Goal: Task Accomplishment & Management: Complete application form

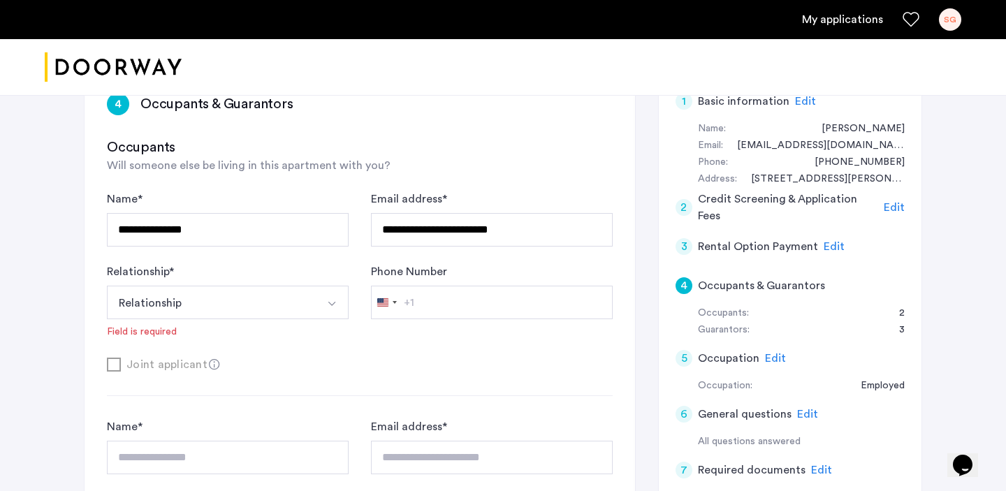
scroll to position [248, 0]
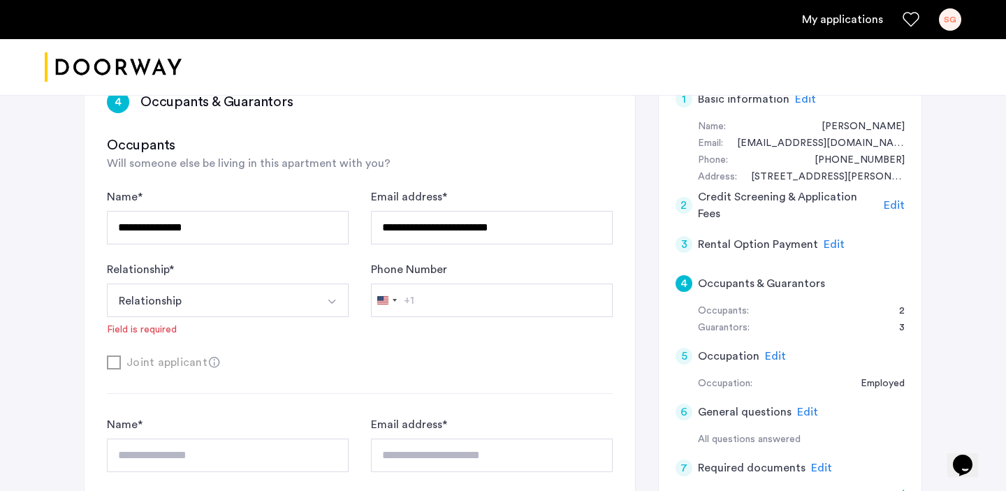
click at [316, 301] on button "Select option" at bounding box center [332, 301] width 34 height 34
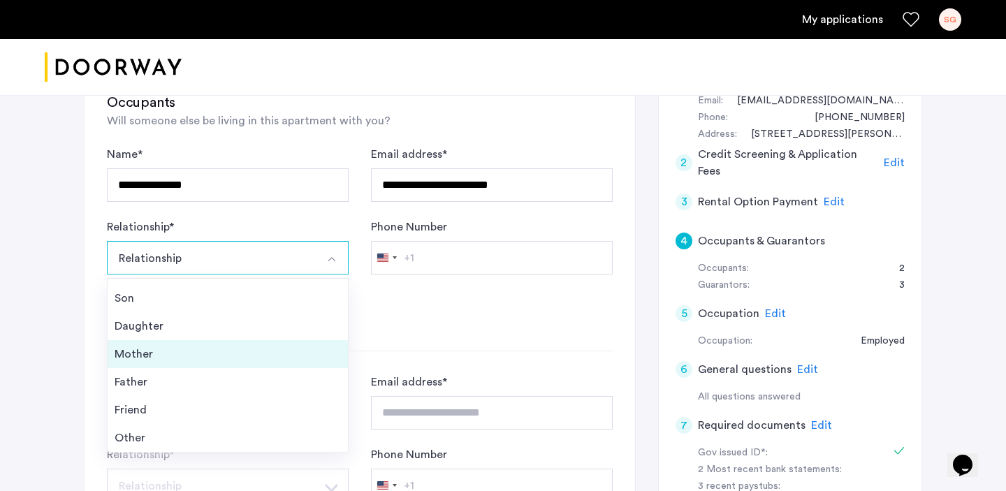
scroll to position [309, 0]
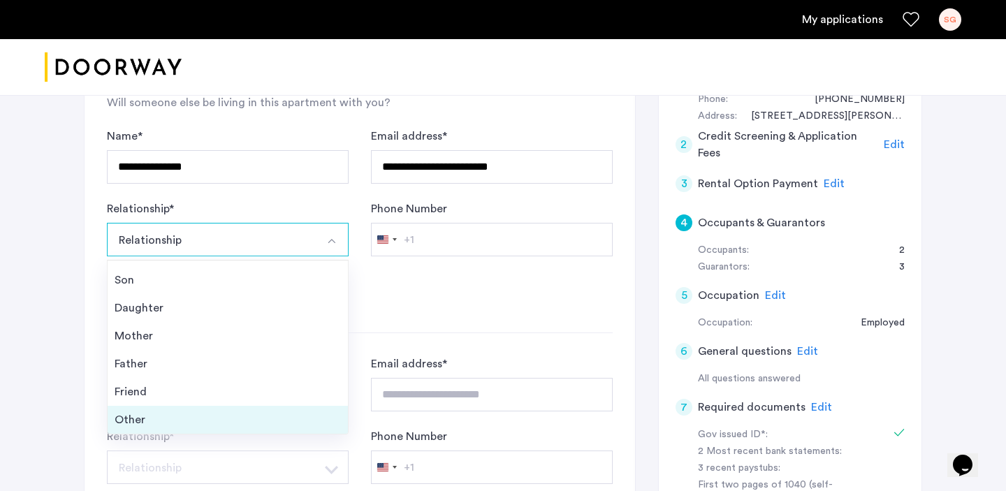
click at [219, 415] on div "Other" at bounding box center [228, 419] width 226 height 17
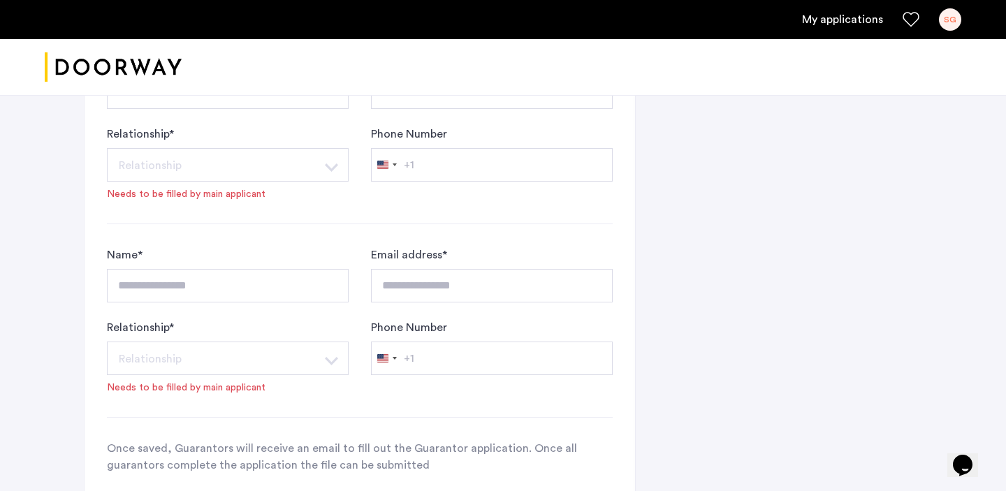
scroll to position [1377, 0]
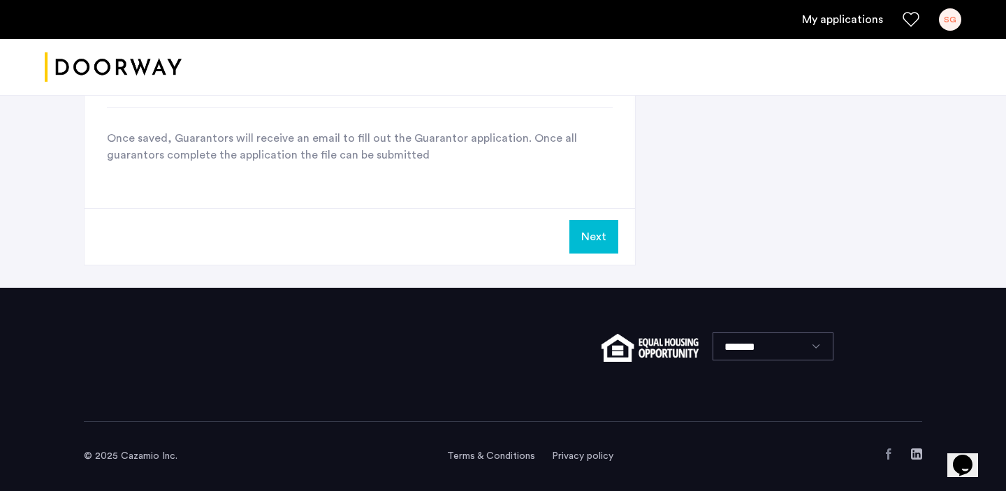
click at [584, 253] on button "Next" at bounding box center [593, 237] width 49 height 34
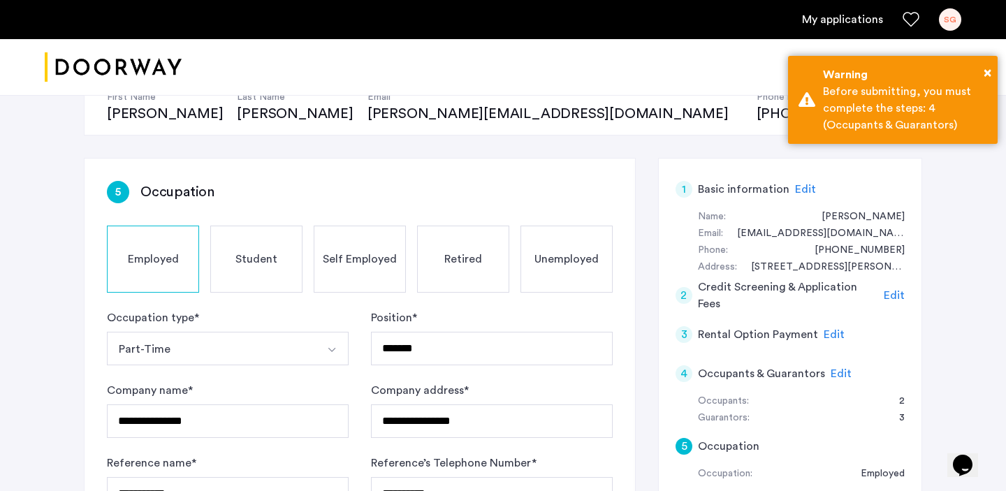
scroll to position [188, 0]
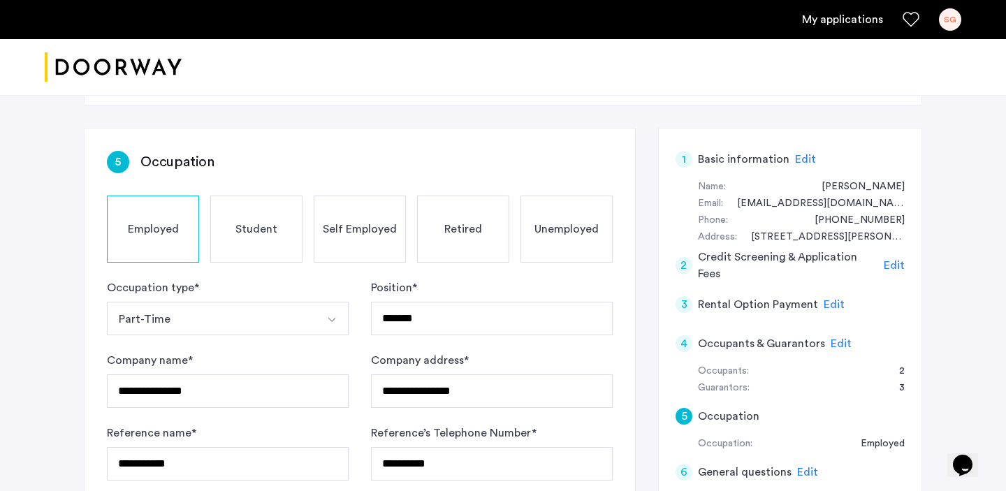
click at [833, 341] on span "Edit" at bounding box center [841, 343] width 21 height 11
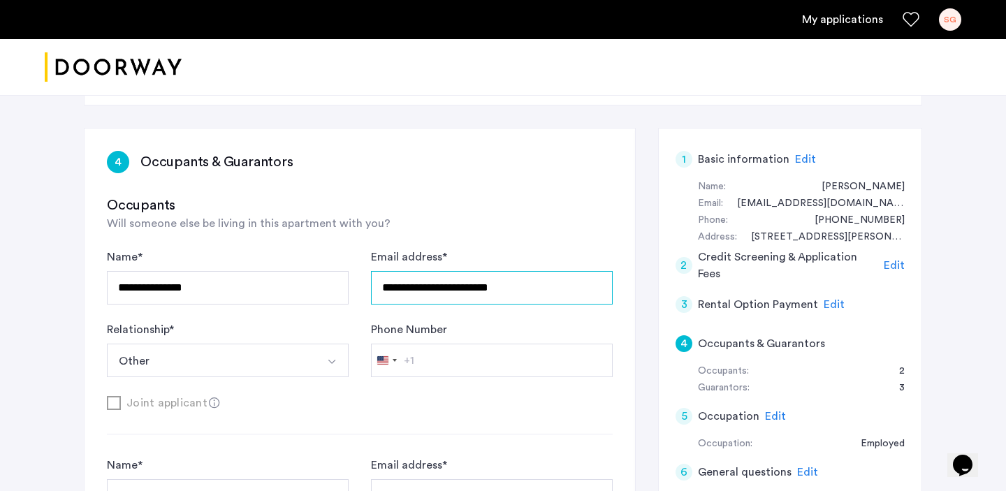
click at [536, 287] on input "**********" at bounding box center [492, 288] width 242 height 34
click at [312, 297] on input "**********" at bounding box center [228, 288] width 242 height 34
click at [357, 321] on div "**********" at bounding box center [360, 313] width 506 height 129
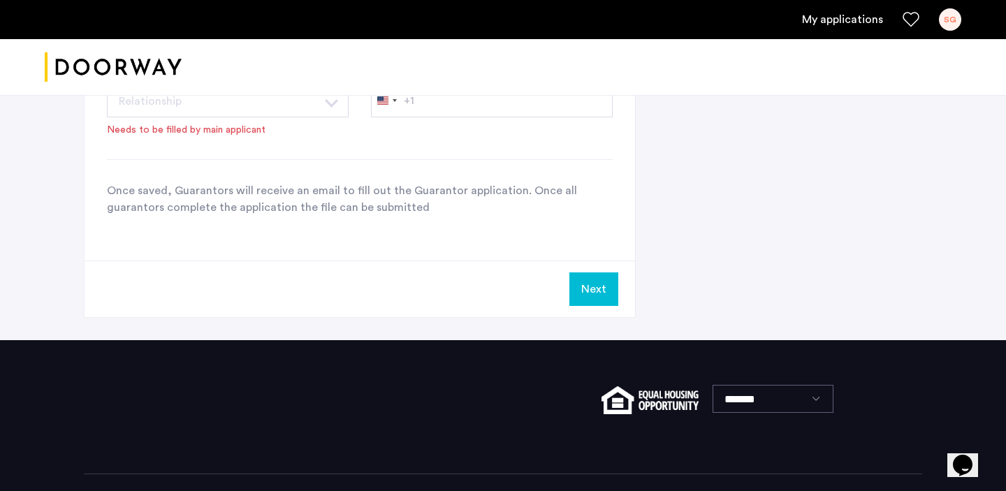
scroll to position [1325, 0]
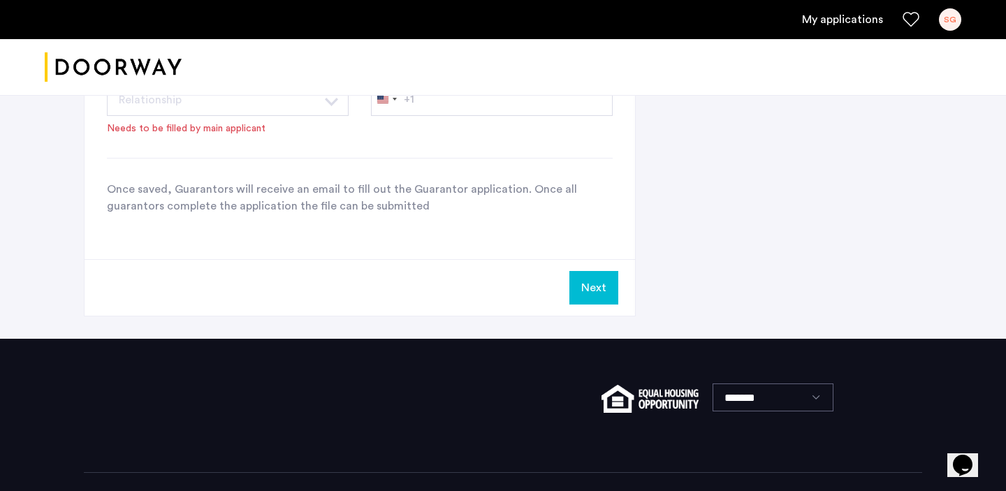
click at [607, 298] on button "Next" at bounding box center [593, 288] width 49 height 34
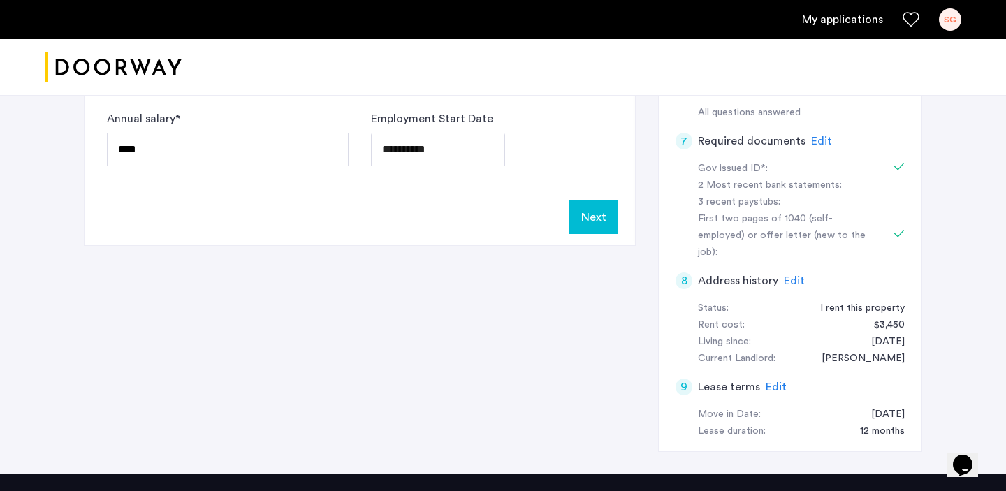
scroll to position [591, 0]
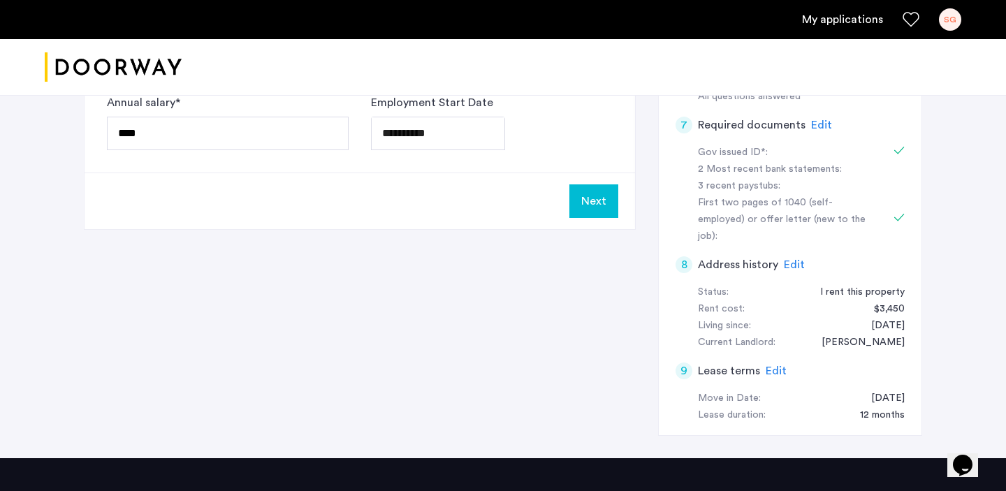
click at [588, 198] on button "Next" at bounding box center [593, 201] width 49 height 34
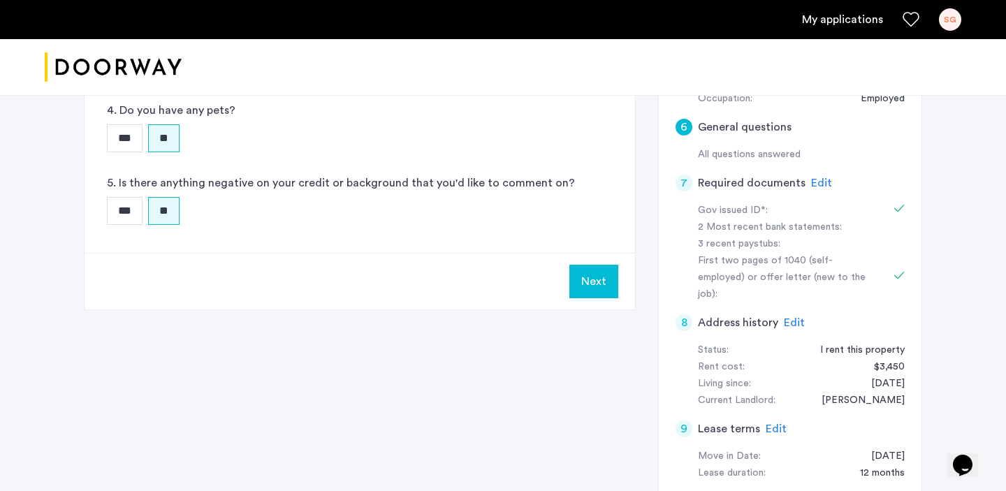
scroll to position [534, 0]
click at [596, 277] on button "Next" at bounding box center [593, 281] width 49 height 34
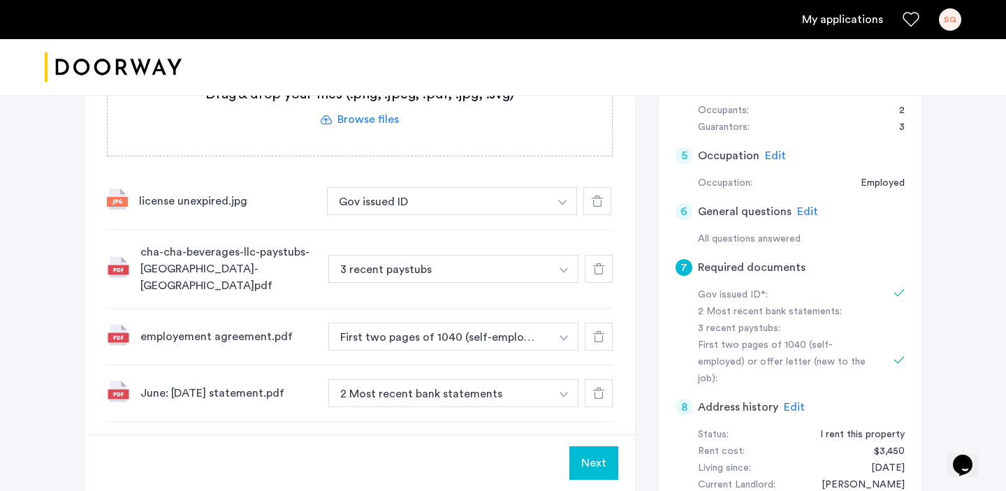
scroll to position [511, 0]
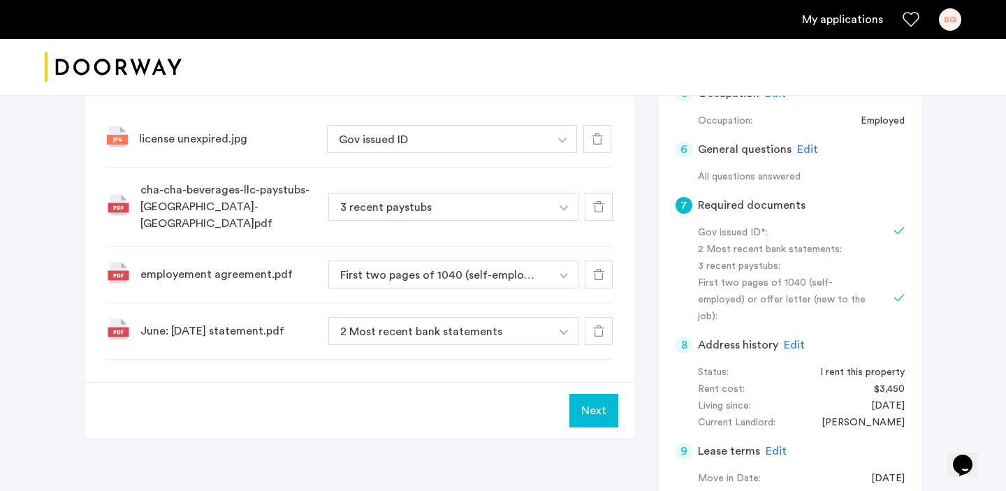
click at [591, 401] on button "Next" at bounding box center [593, 411] width 49 height 34
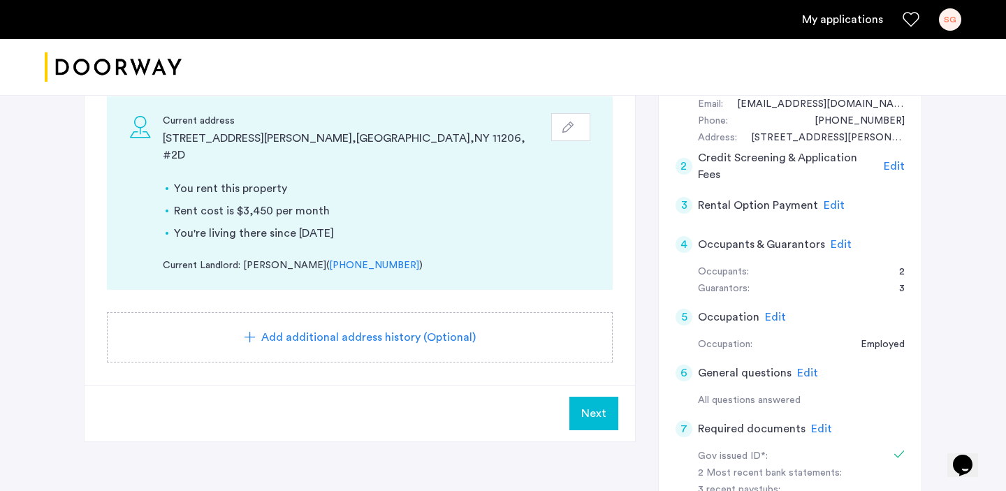
scroll to position [332, 0]
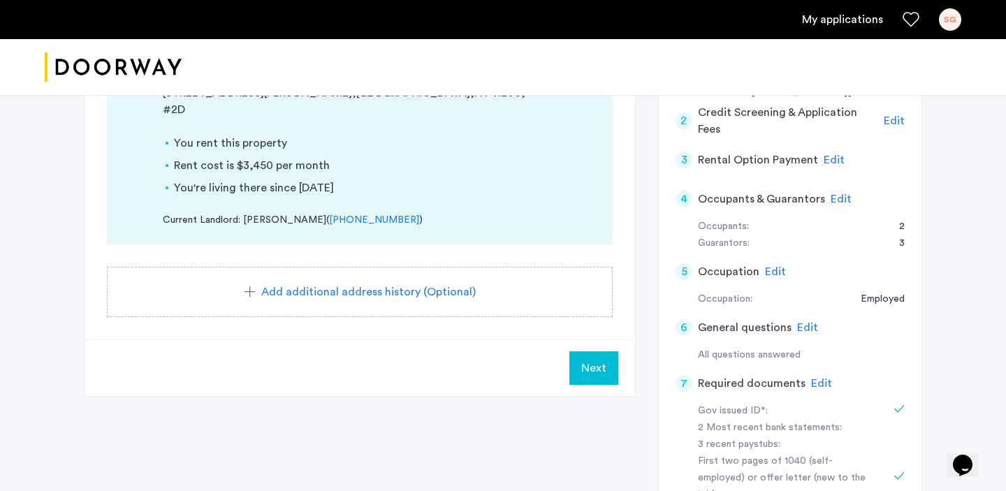
click at [594, 360] on span "Next" at bounding box center [593, 368] width 25 height 17
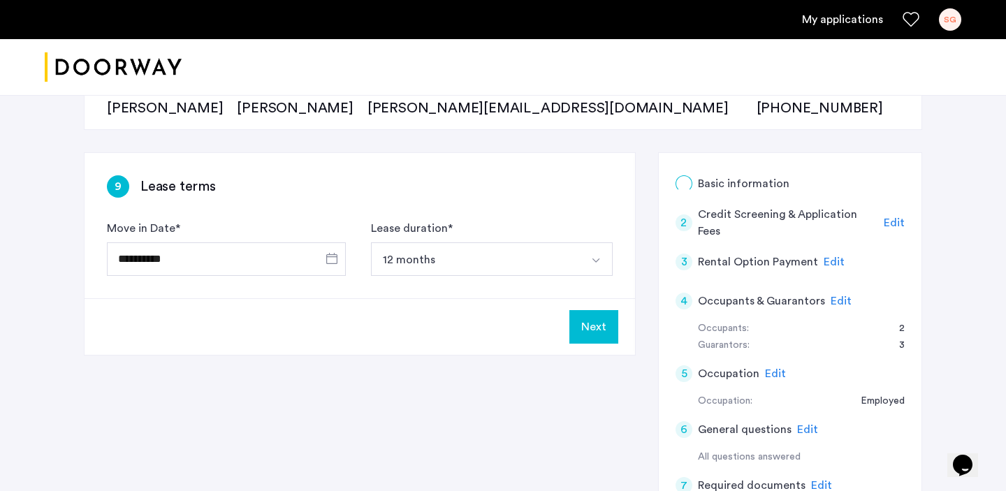
scroll to position [186, 0]
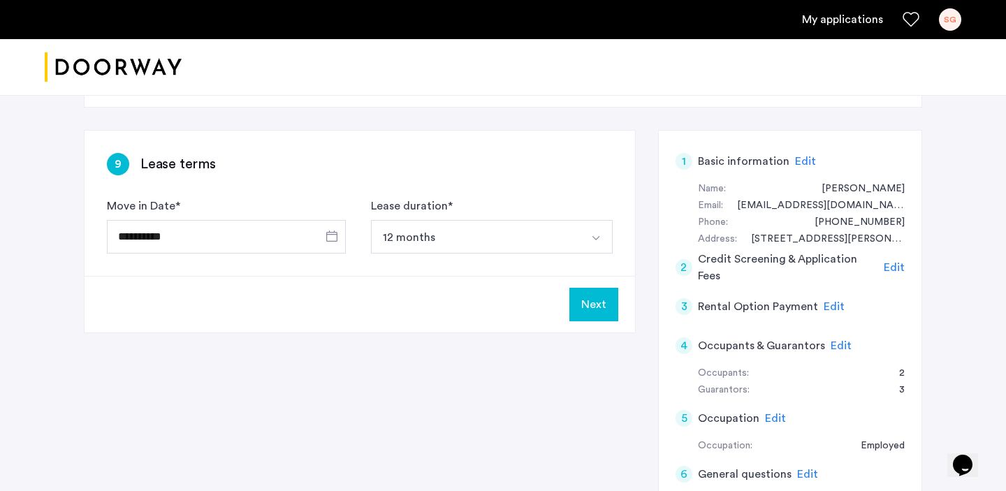
click at [609, 302] on button "Next" at bounding box center [593, 305] width 49 height 34
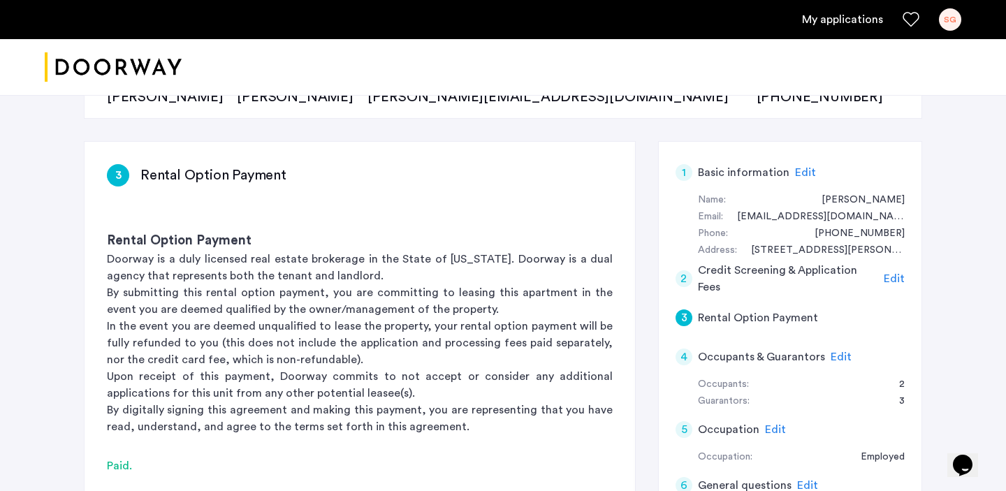
scroll to position [237, 0]
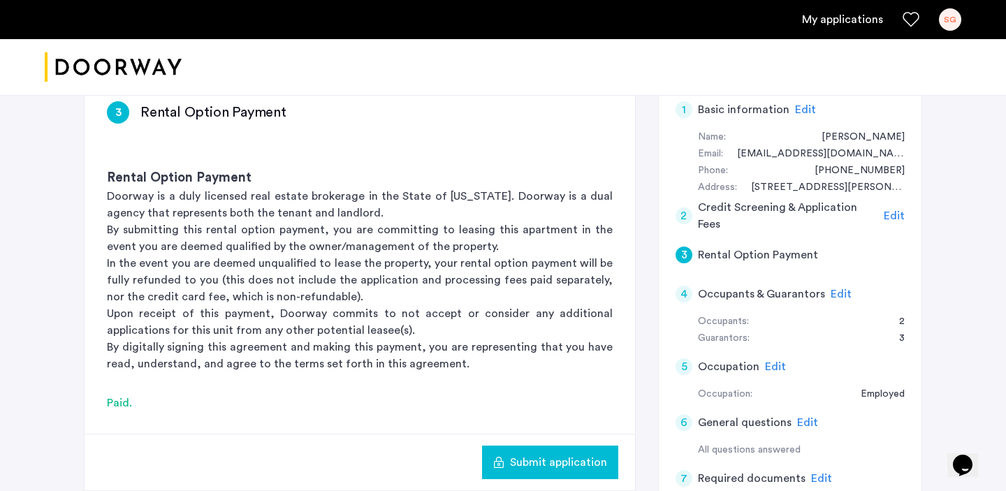
click at [553, 453] on button "Submit application" at bounding box center [550, 463] width 136 height 34
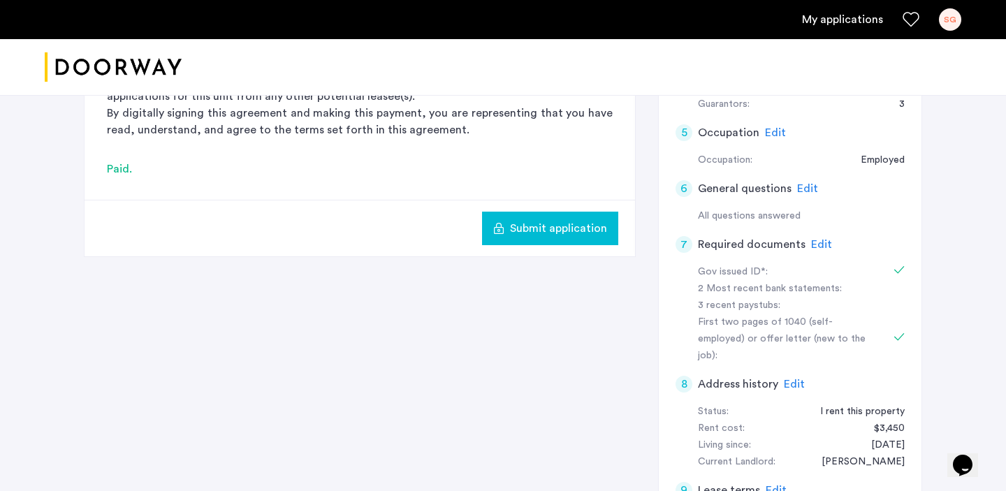
scroll to position [469, 0]
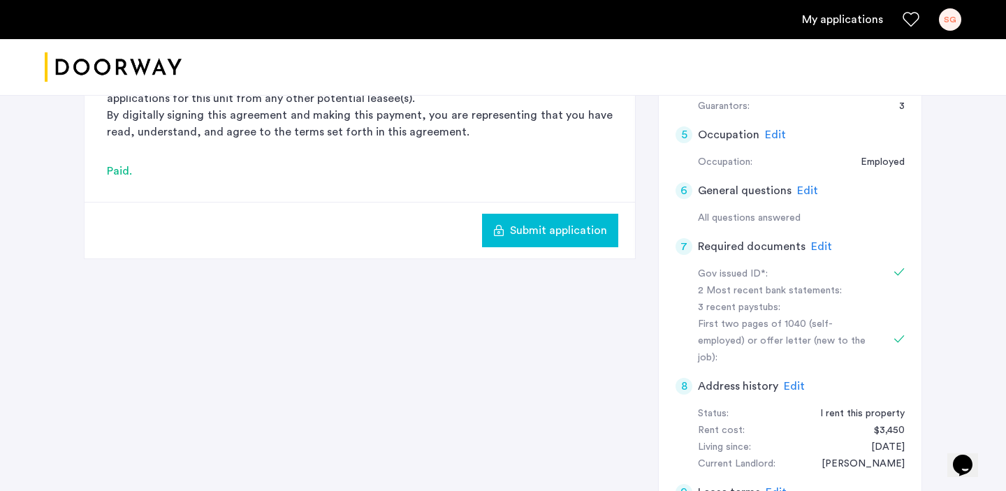
click at [813, 245] on span "Edit" at bounding box center [821, 246] width 21 height 11
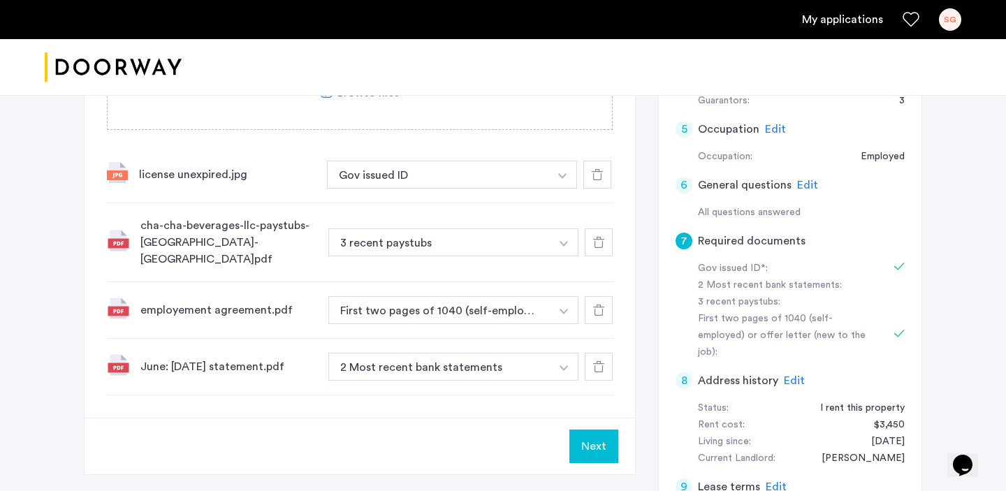
scroll to position [453, 0]
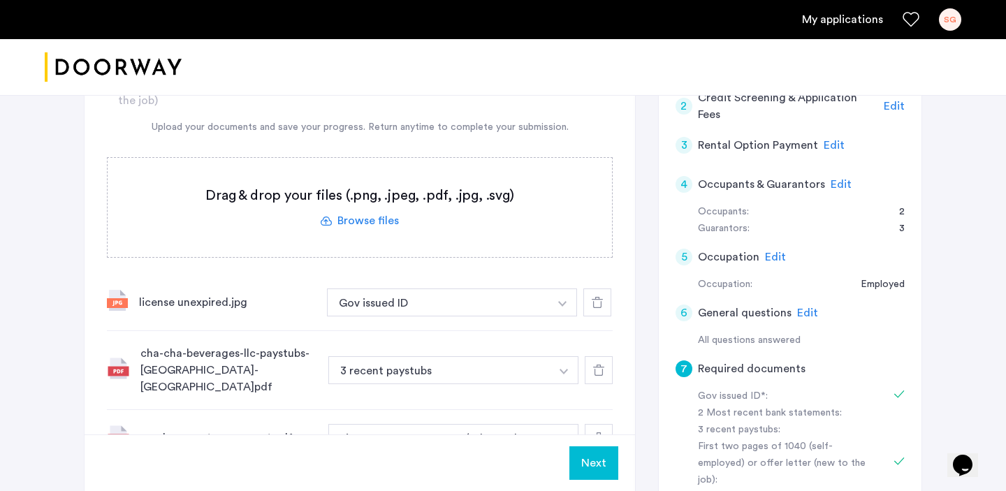
click at [844, 182] on span "Edit" at bounding box center [841, 184] width 21 height 11
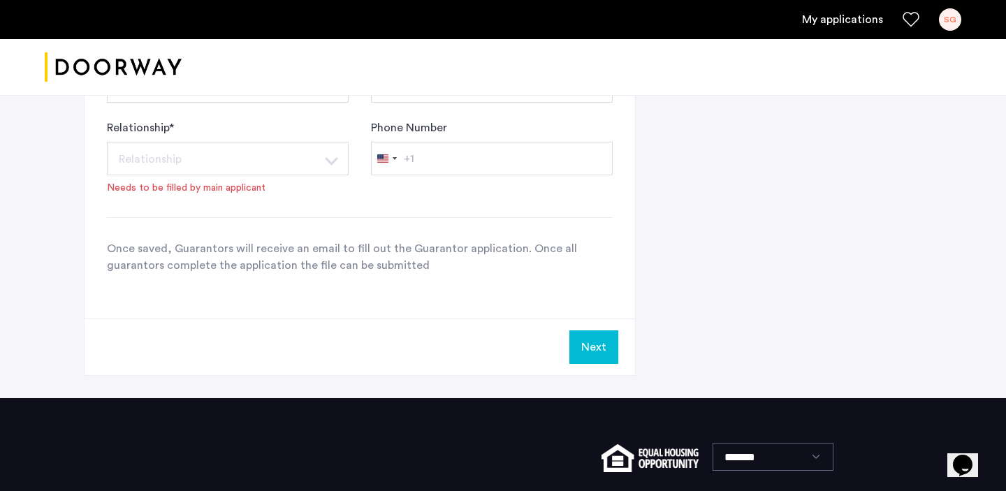
scroll to position [1377, 0]
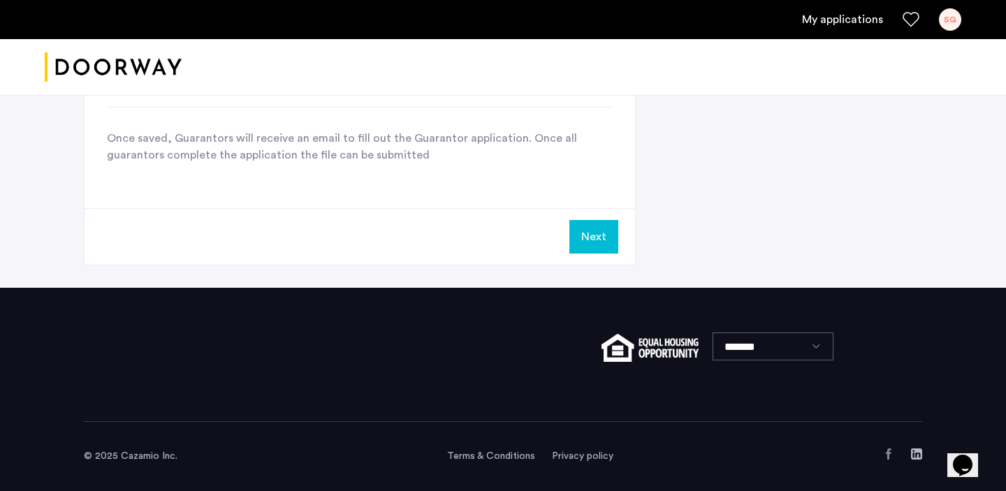
click at [585, 237] on button "Next" at bounding box center [593, 237] width 49 height 34
